Goal: Use online tool/utility: Utilize a website feature to perform a specific function

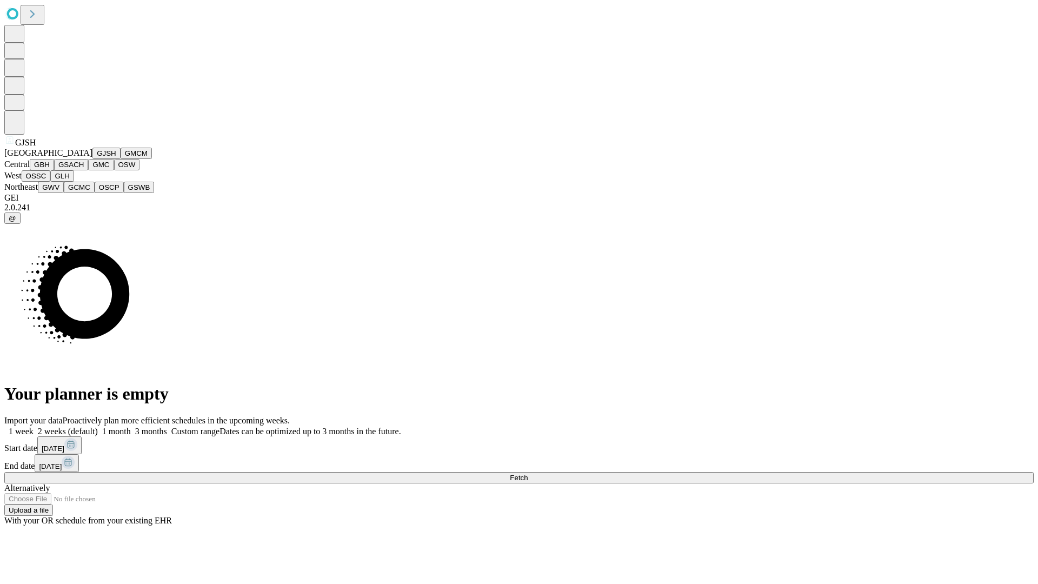
click at [92, 159] on button "GJSH" at bounding box center [106, 153] width 28 height 11
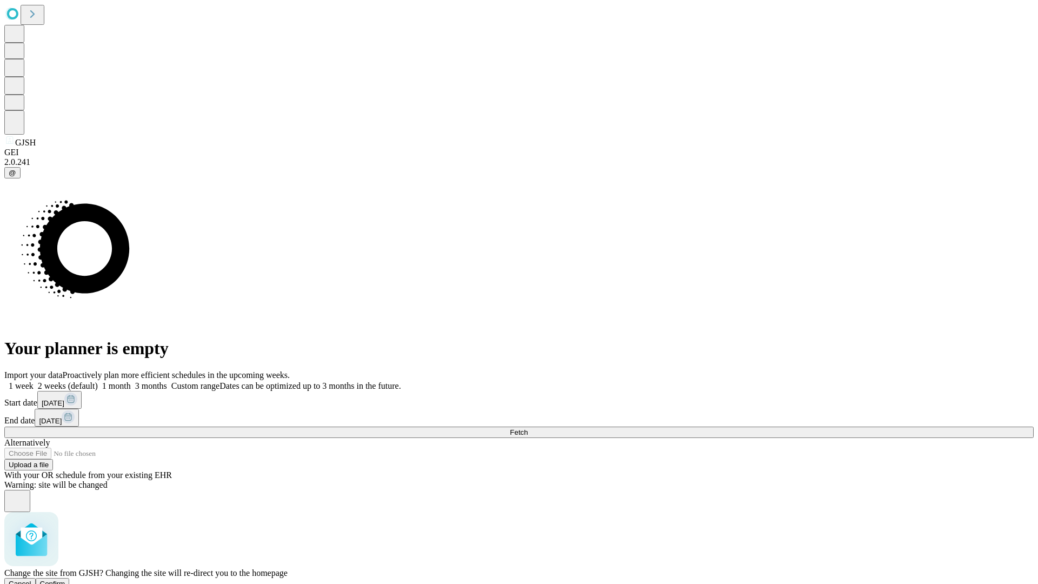
click at [65, 579] on span "Confirm" at bounding box center [52, 583] width 25 height 8
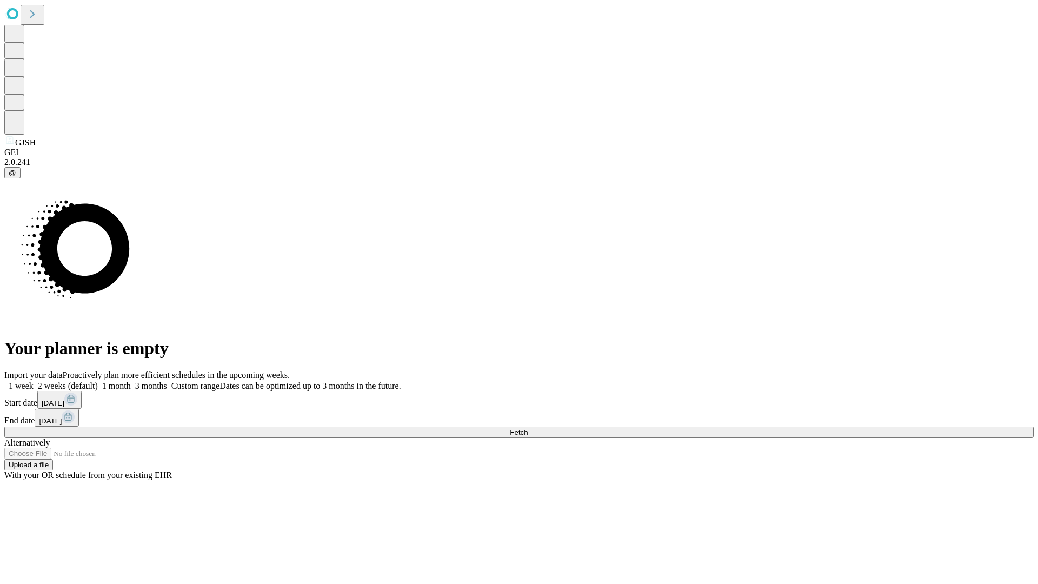
click at [98, 381] on label "2 weeks (default)" at bounding box center [66, 385] width 64 height 9
click at [528, 428] on span "Fetch" at bounding box center [519, 432] width 18 height 8
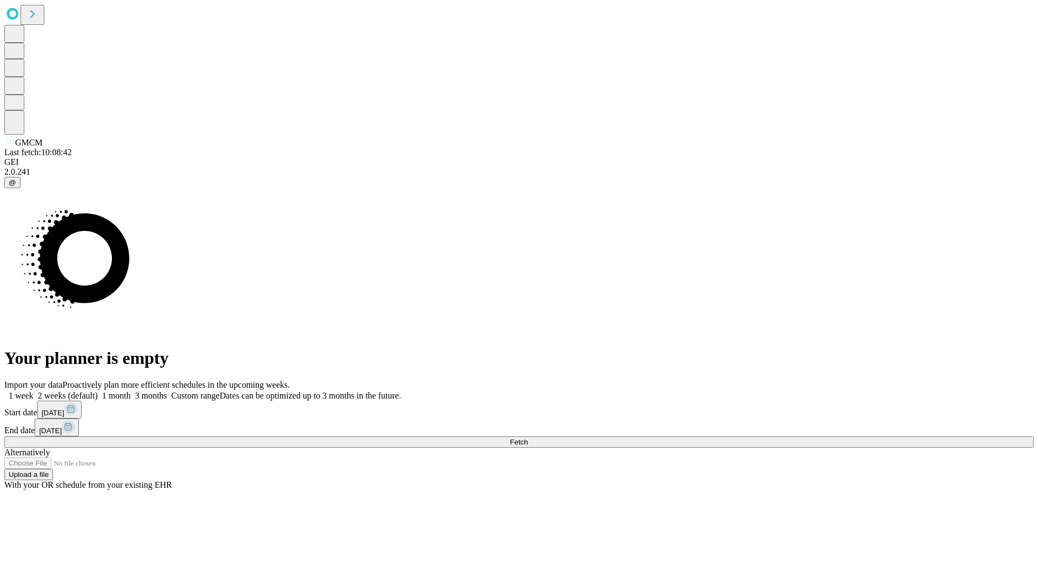
click at [98, 391] on label "2 weeks (default)" at bounding box center [66, 395] width 64 height 9
click at [528, 438] on span "Fetch" at bounding box center [519, 442] width 18 height 8
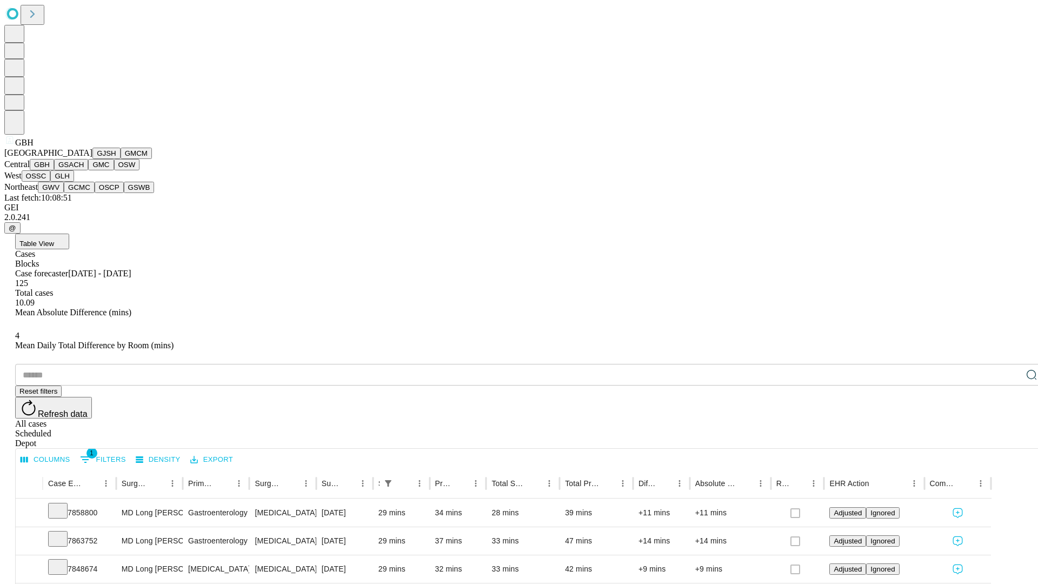
click at [84, 170] on button "GSACH" at bounding box center [71, 164] width 34 height 11
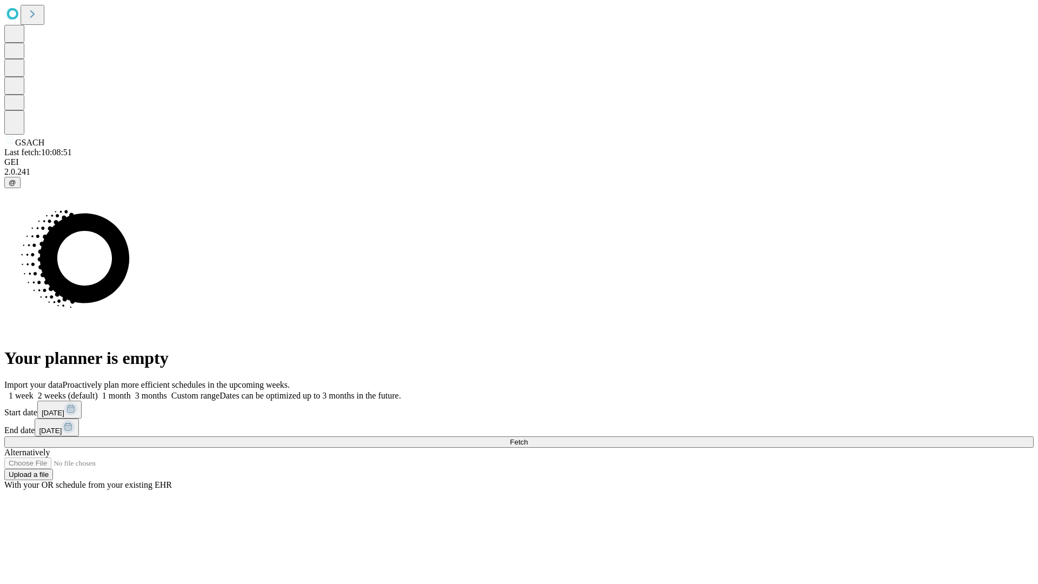
click at [98, 391] on label "2 weeks (default)" at bounding box center [66, 395] width 64 height 9
click at [528, 438] on span "Fetch" at bounding box center [519, 442] width 18 height 8
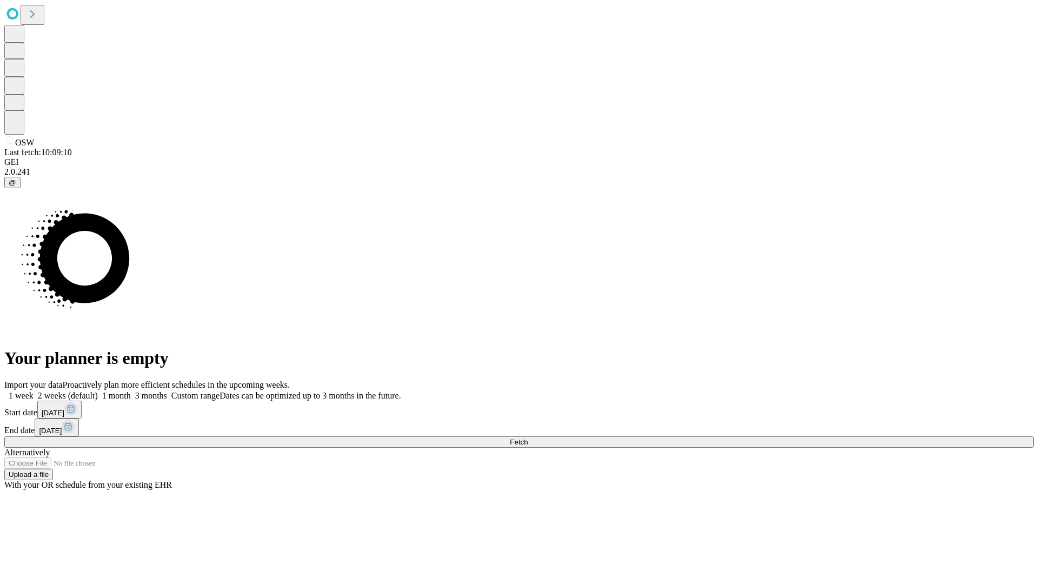
click at [528, 438] on span "Fetch" at bounding box center [519, 442] width 18 height 8
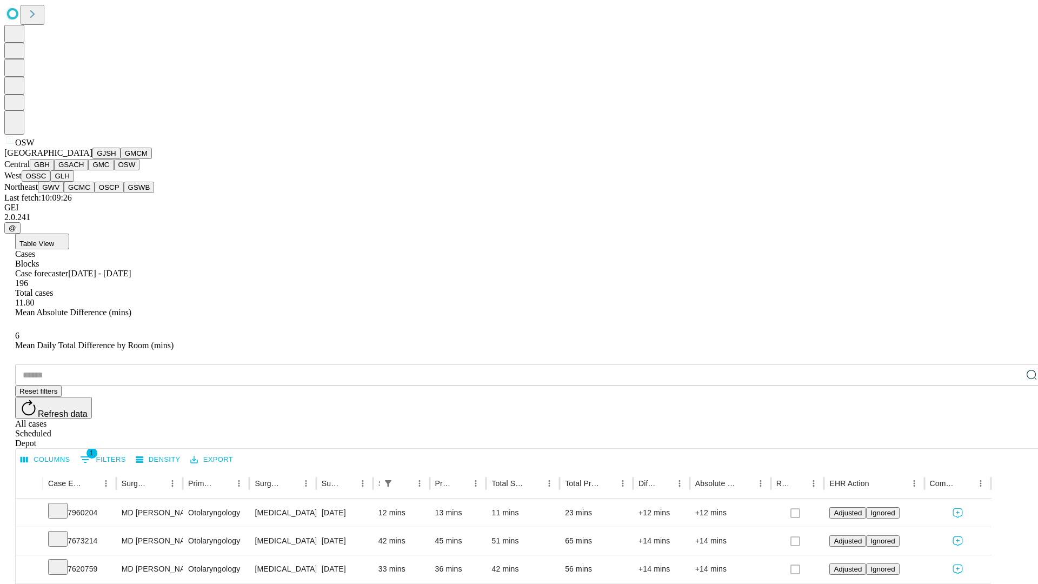
click at [51, 182] on button "OSSC" at bounding box center [36, 175] width 29 height 11
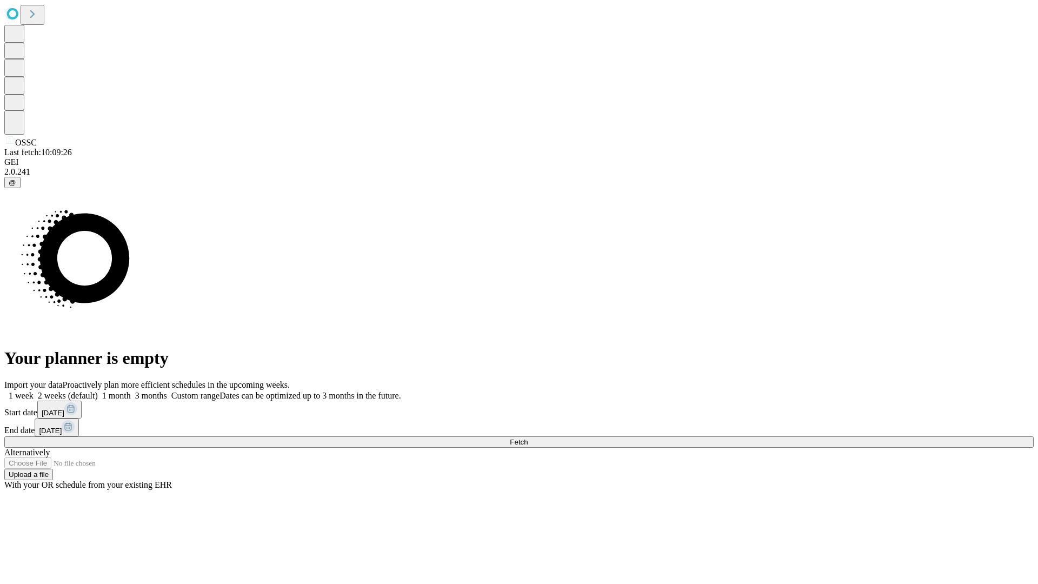
click at [98, 391] on label "2 weeks (default)" at bounding box center [66, 395] width 64 height 9
click at [528, 438] on span "Fetch" at bounding box center [519, 442] width 18 height 8
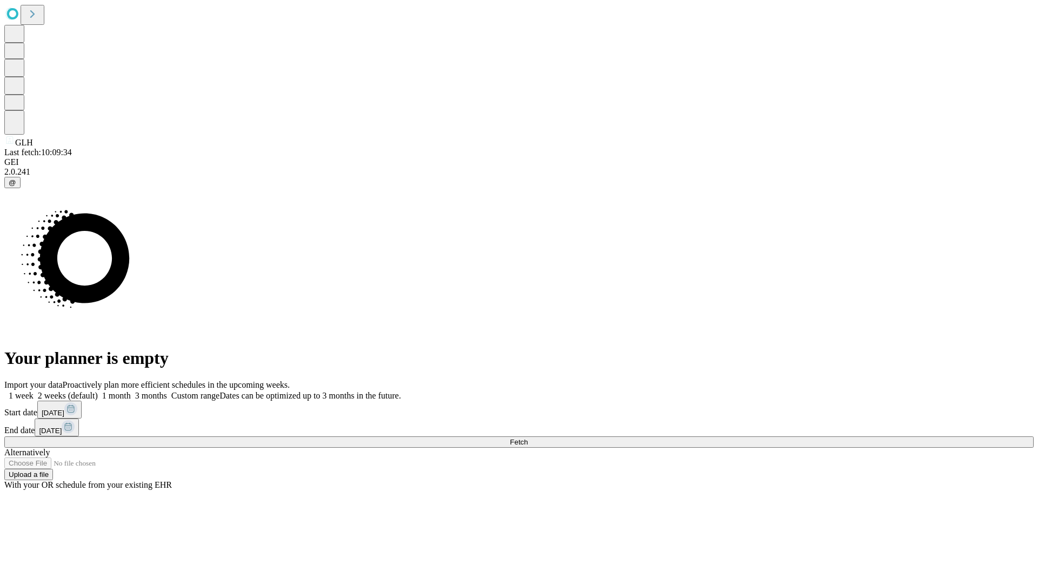
click at [98, 391] on label "2 weeks (default)" at bounding box center [66, 395] width 64 height 9
click at [528, 438] on span "Fetch" at bounding box center [519, 442] width 18 height 8
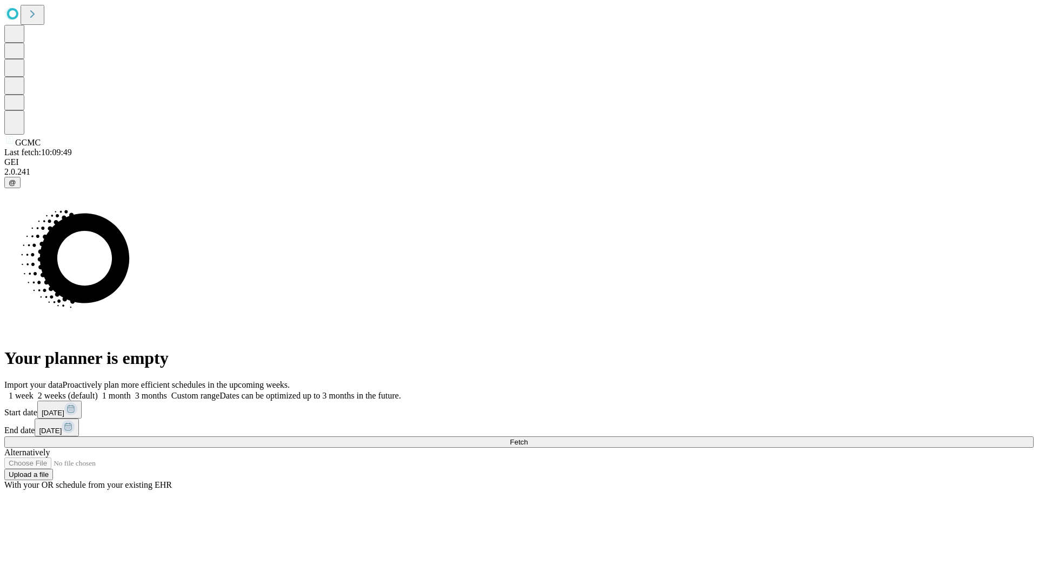
click at [98, 391] on label "2 weeks (default)" at bounding box center [66, 395] width 64 height 9
click at [528, 438] on span "Fetch" at bounding box center [519, 442] width 18 height 8
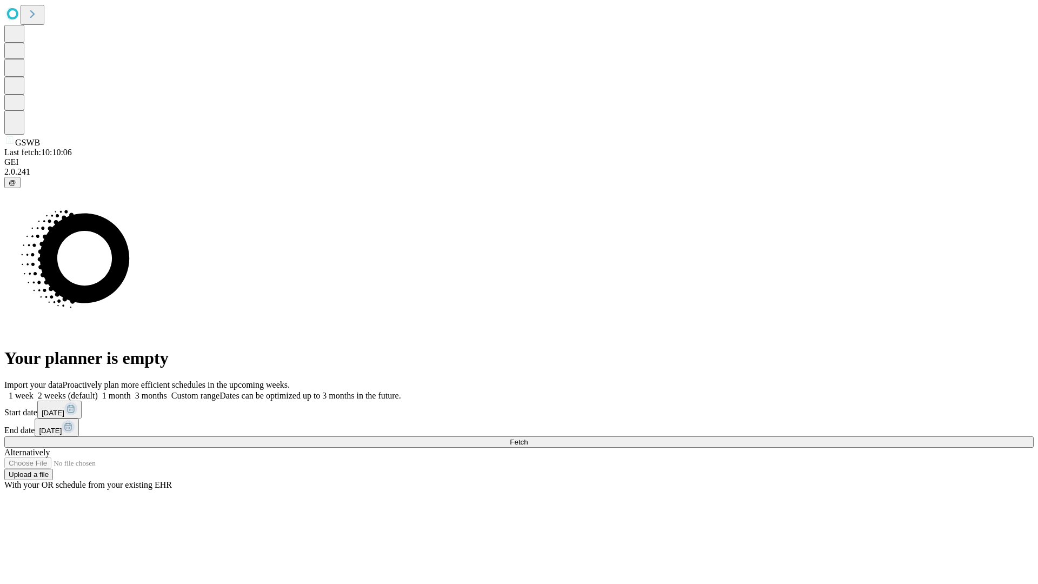
click at [98, 391] on label "2 weeks (default)" at bounding box center [66, 395] width 64 height 9
click at [528, 438] on span "Fetch" at bounding box center [519, 442] width 18 height 8
